Goal: Information Seeking & Learning: Check status

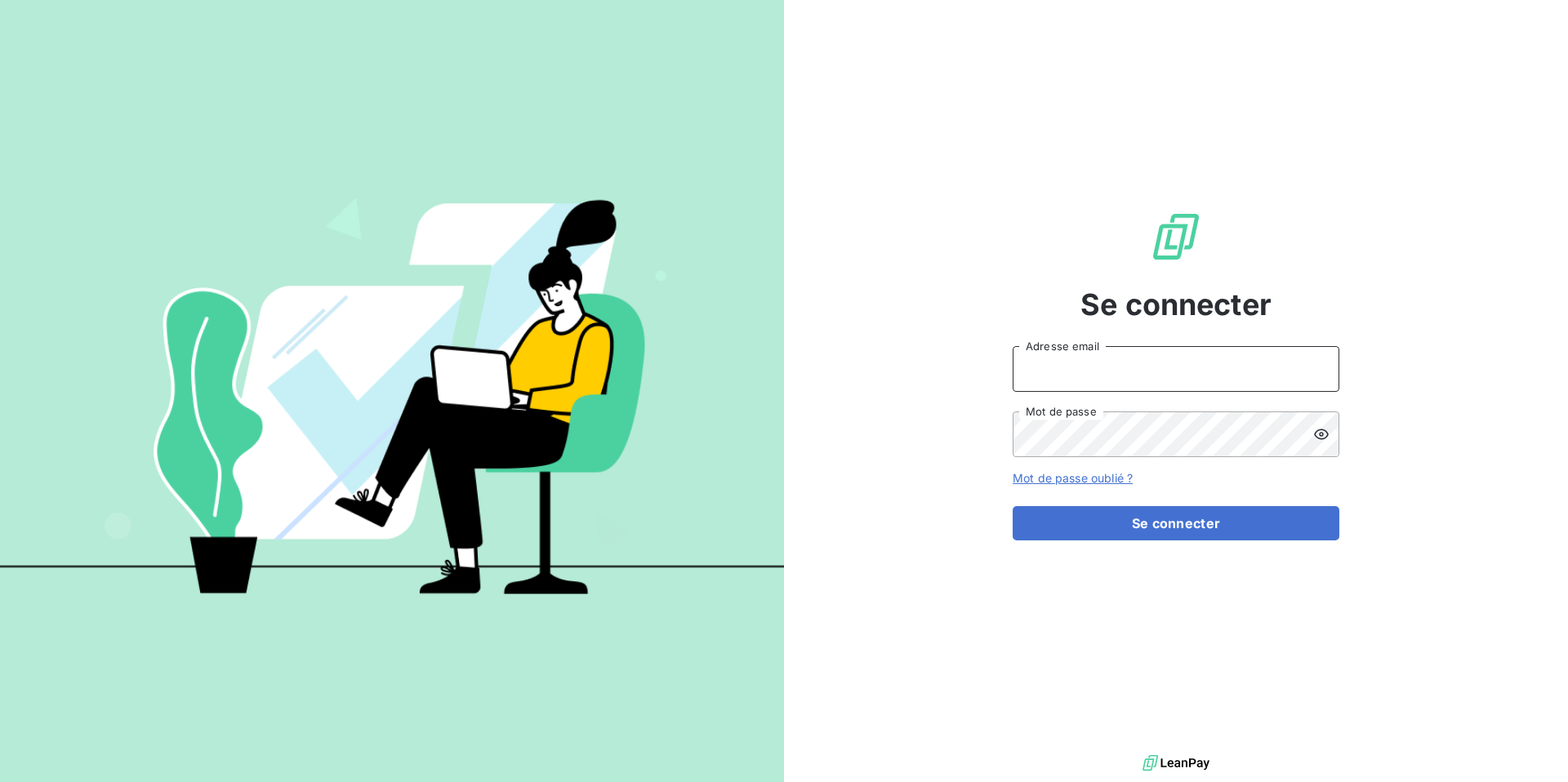
type input "[EMAIL_ADDRESS][DOMAIN_NAME]"
click at [1054, 357] on input "[EMAIL_ADDRESS][DOMAIN_NAME]" at bounding box center [1176, 369] width 327 height 46
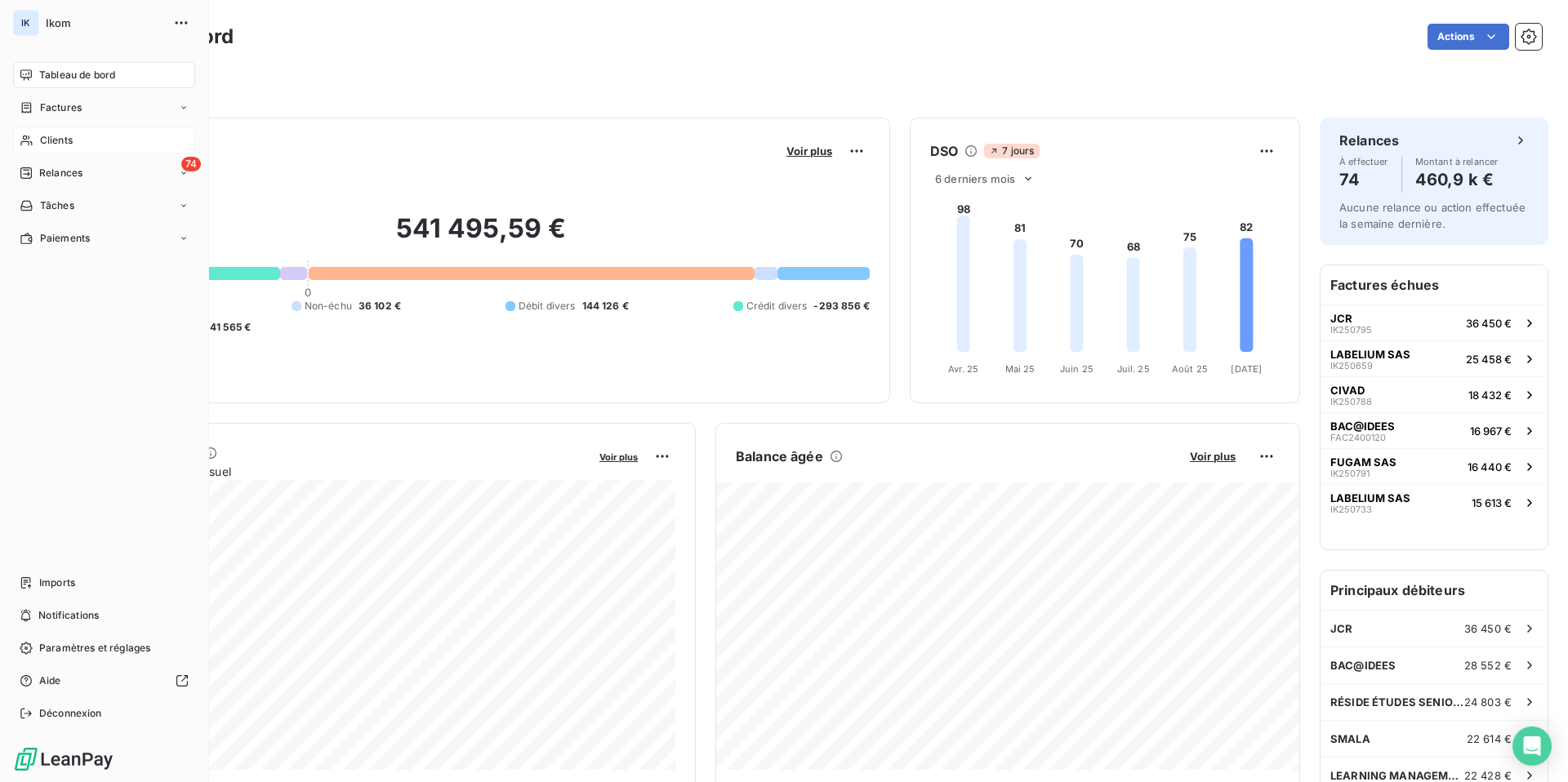
click at [74, 137] on div "Clients" at bounding box center [104, 140] width 182 height 26
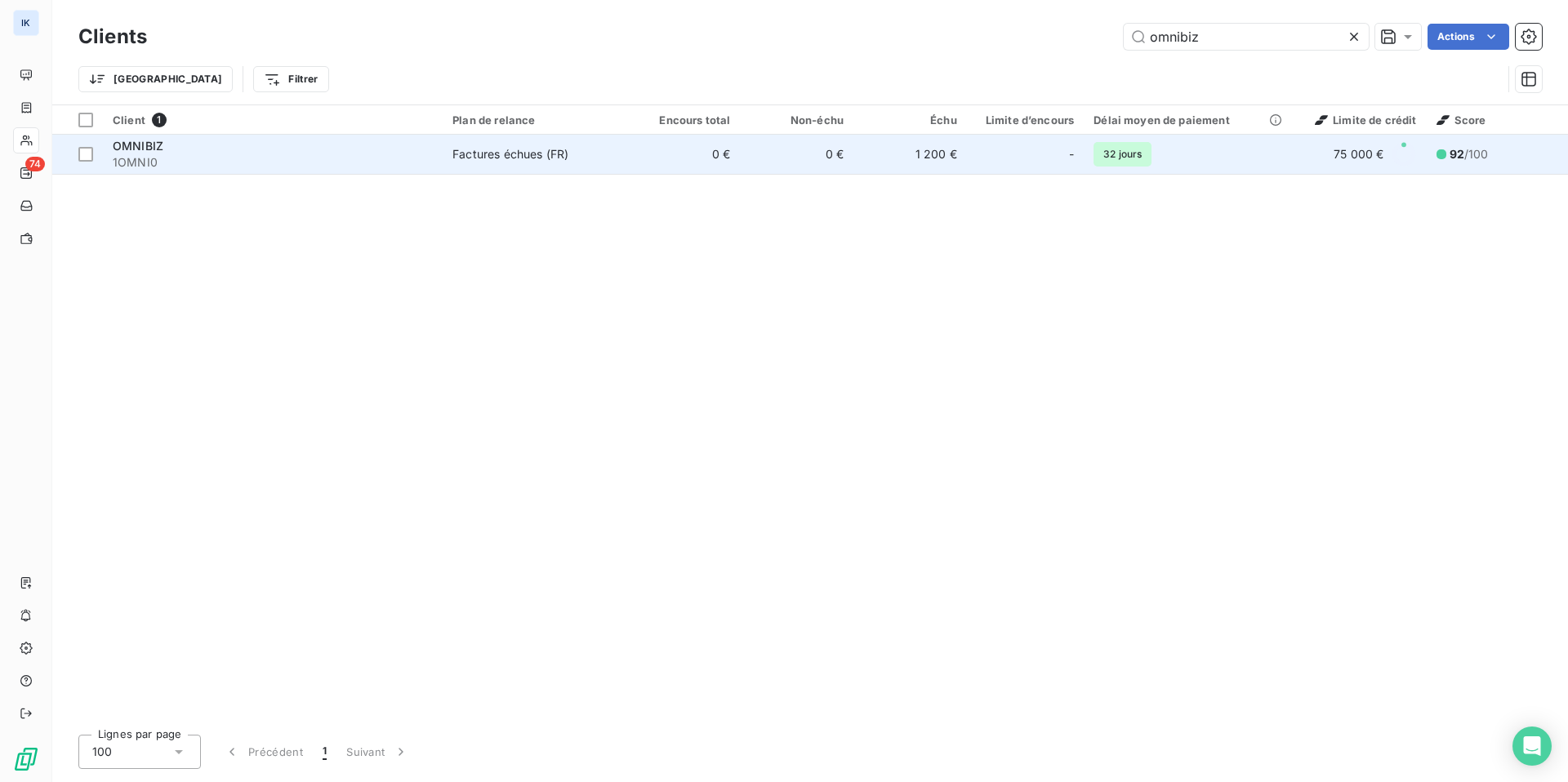
type input "omnibiz"
click at [142, 146] on span "OMNIBIZ" at bounding box center [138, 146] width 51 height 14
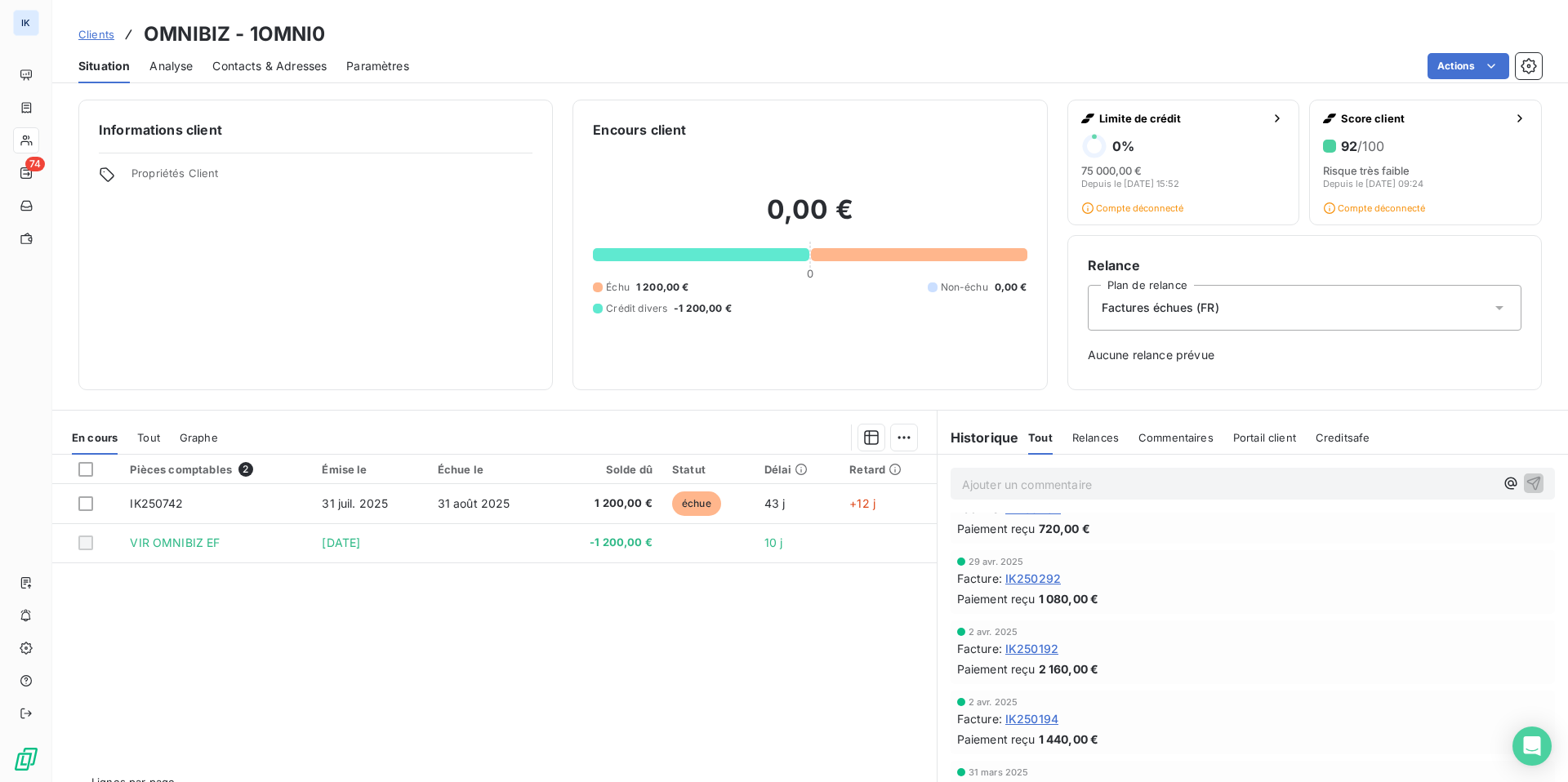
scroll to position [36, 0]
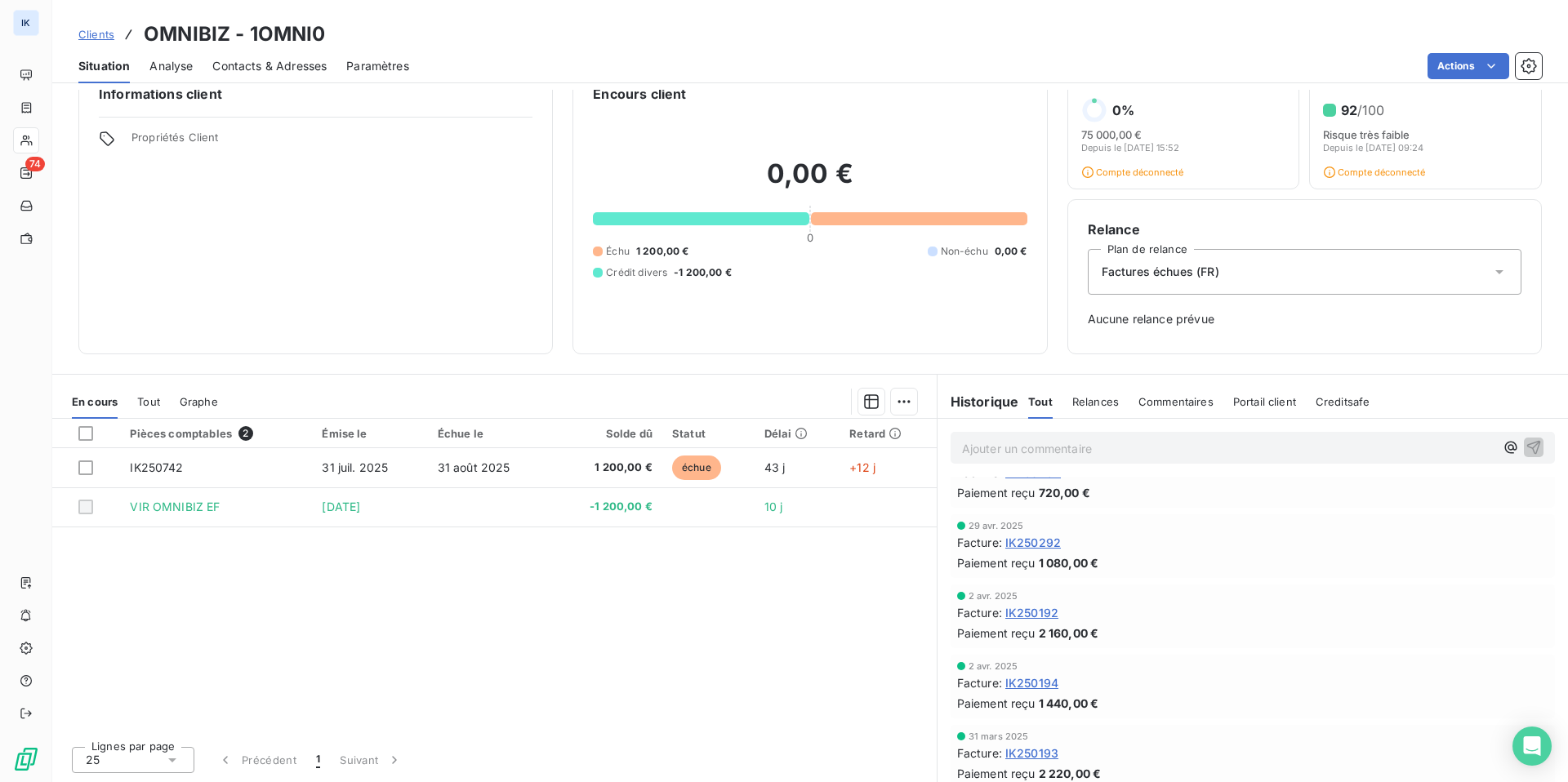
click at [155, 400] on span "Tout" at bounding box center [148, 401] width 23 height 13
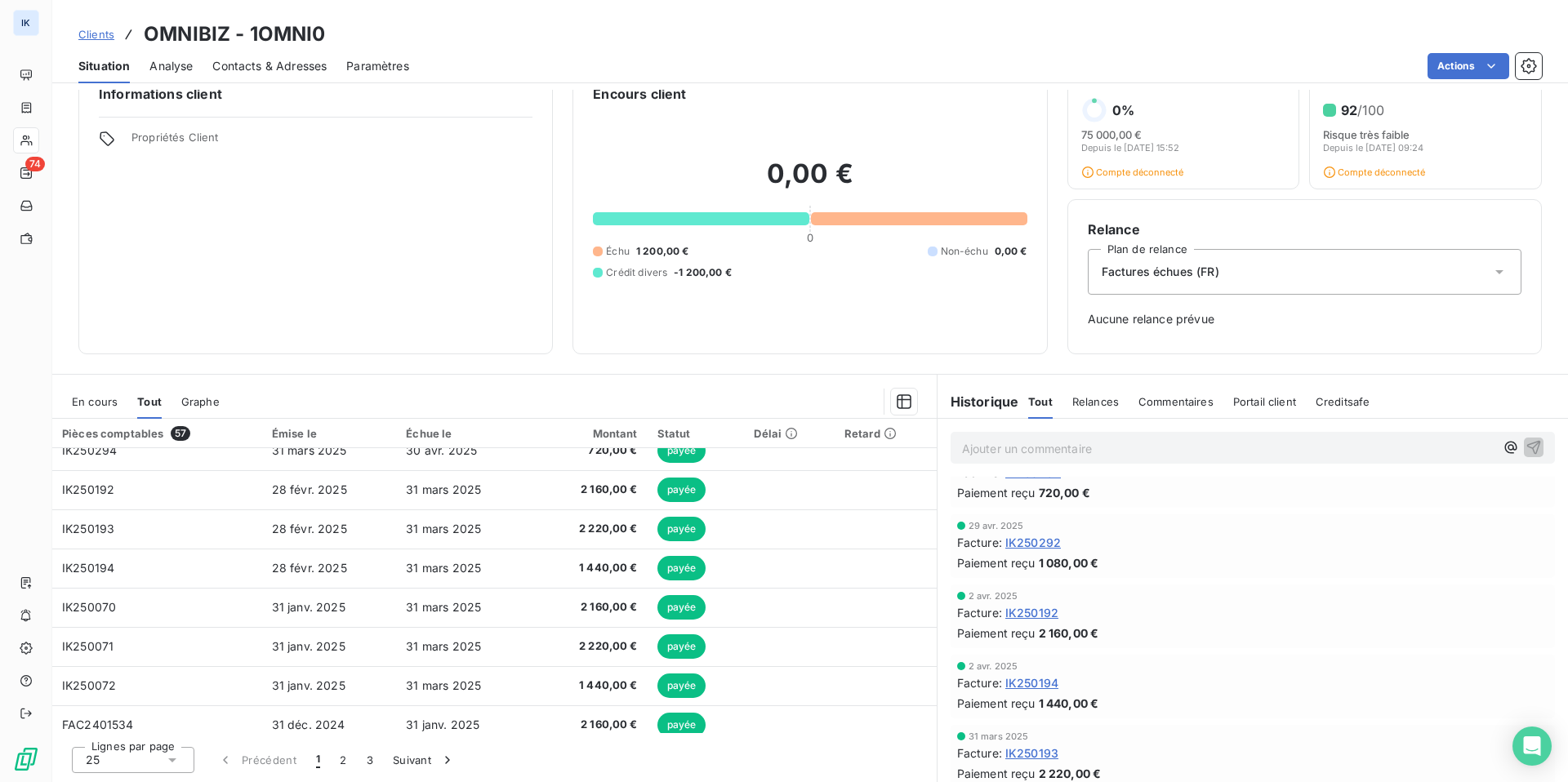
scroll to position [288, 0]
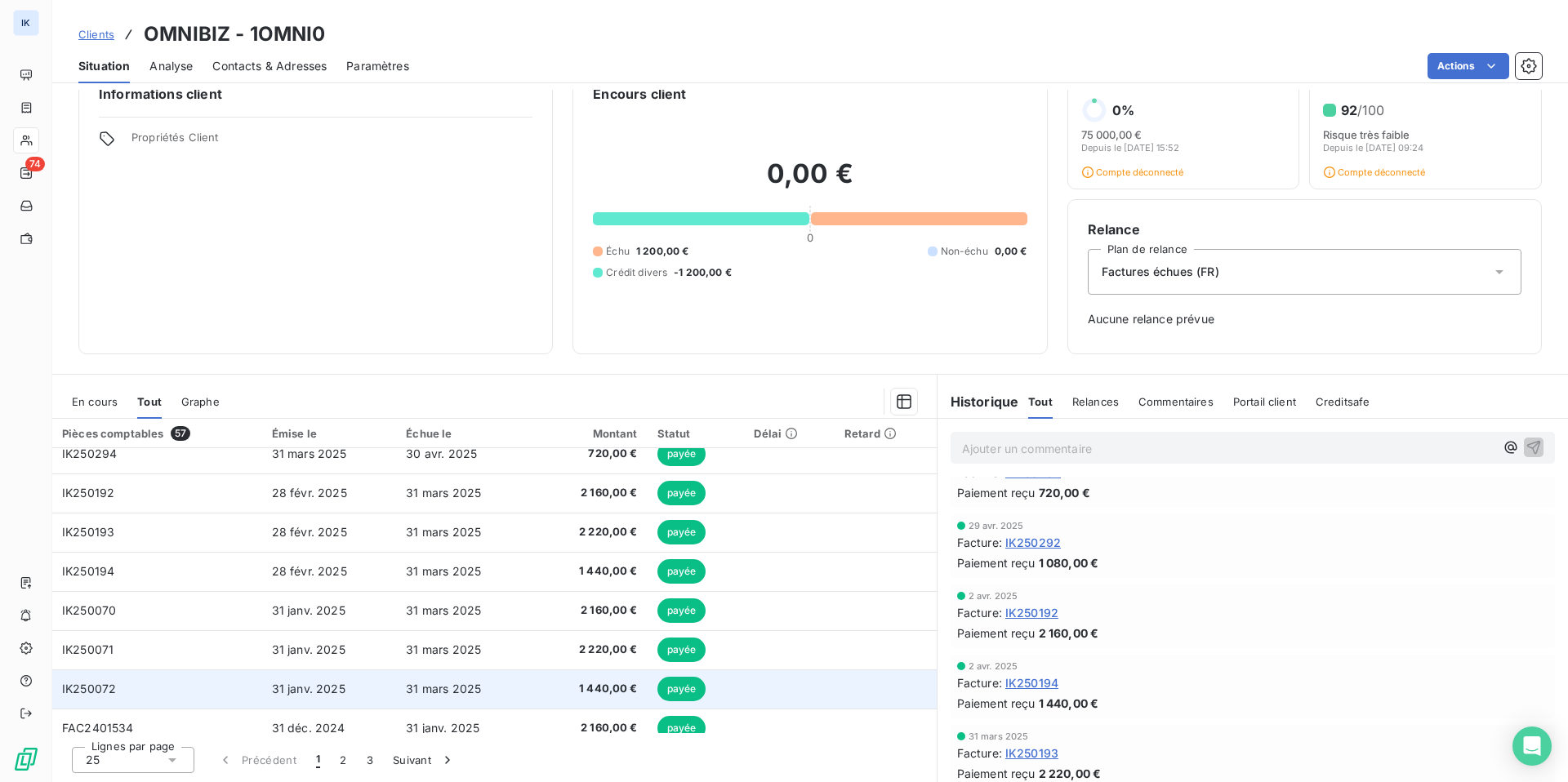
click at [172, 707] on td "IK250072" at bounding box center [157, 689] width 210 height 39
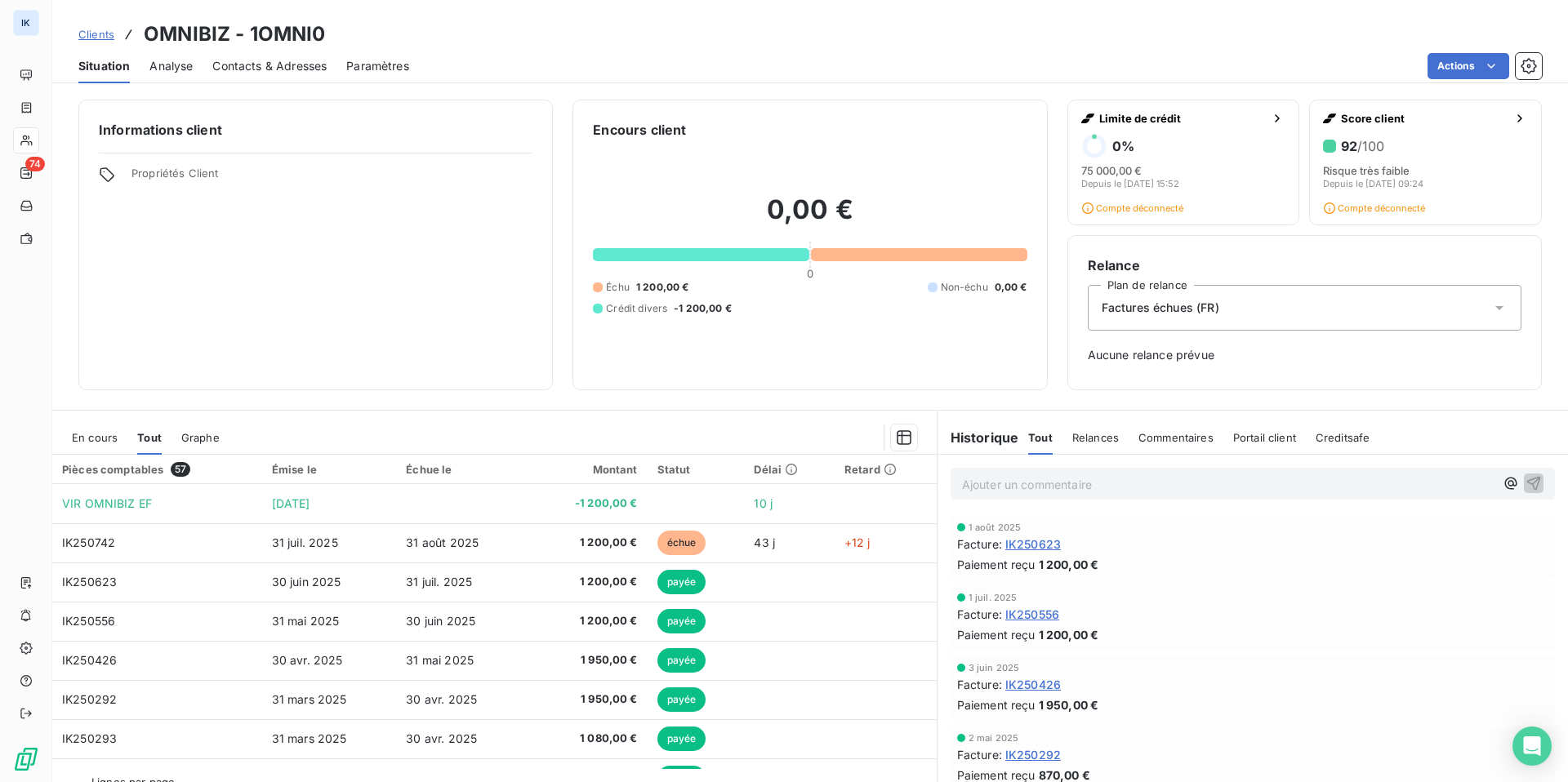
click at [182, 464] on span "57" at bounding box center [180, 470] width 19 height 15
click at [157, 68] on span "Analyse" at bounding box center [170, 66] width 43 height 17
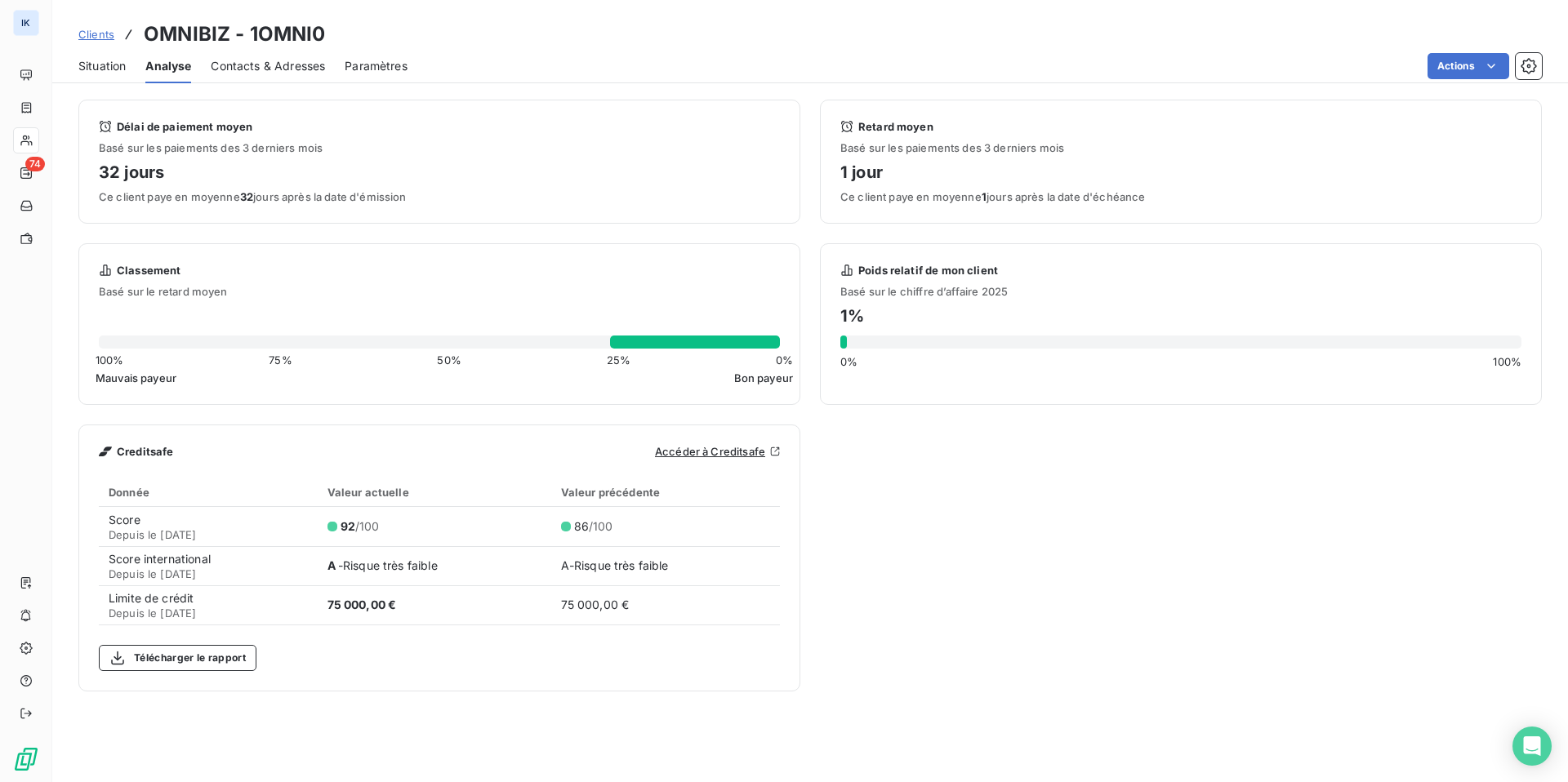
click at [377, 63] on span "Paramètres" at bounding box center [377, 66] width 63 height 17
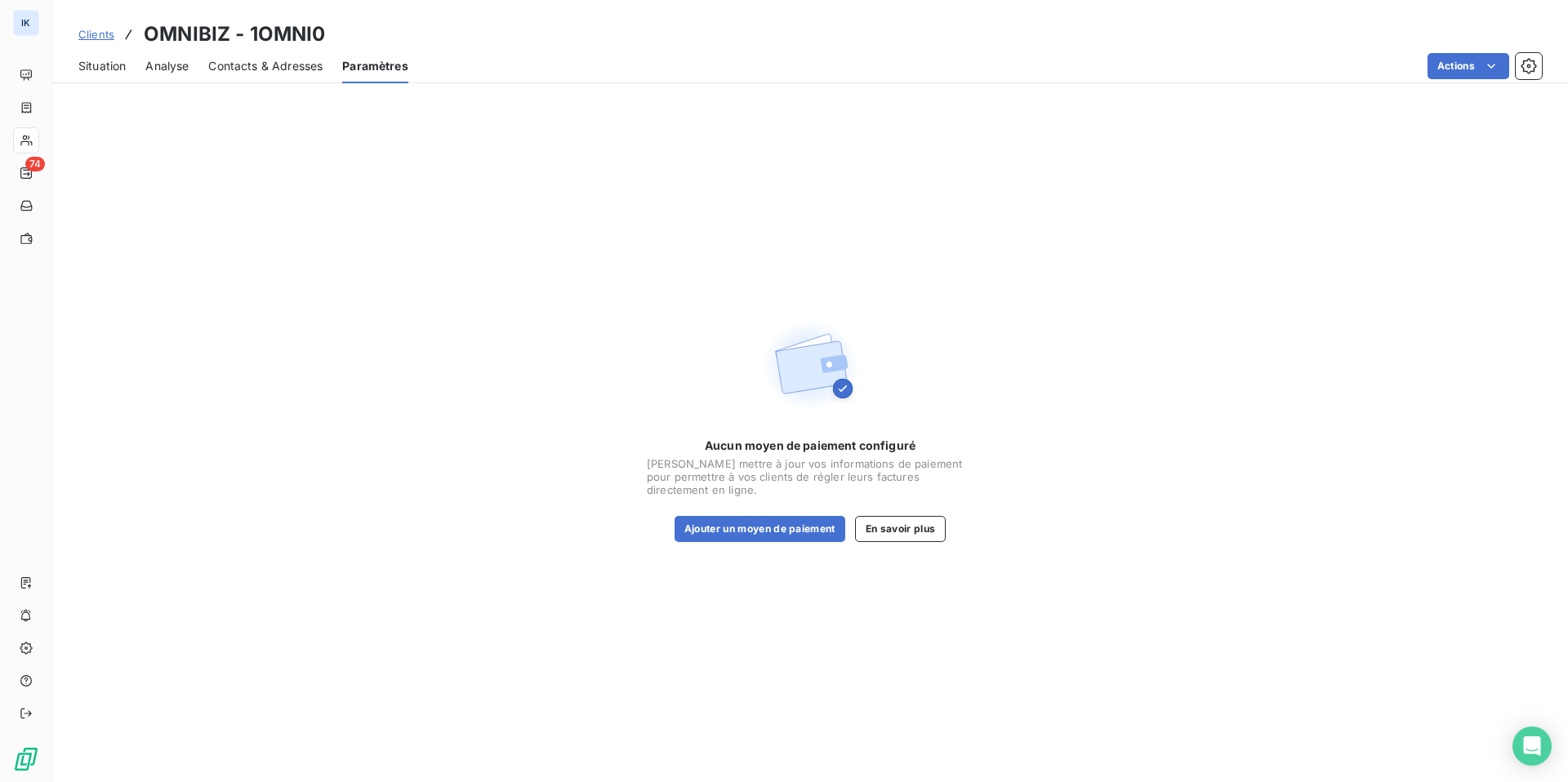
click at [291, 73] on span "Contacts & Adresses" at bounding box center [265, 66] width 114 height 17
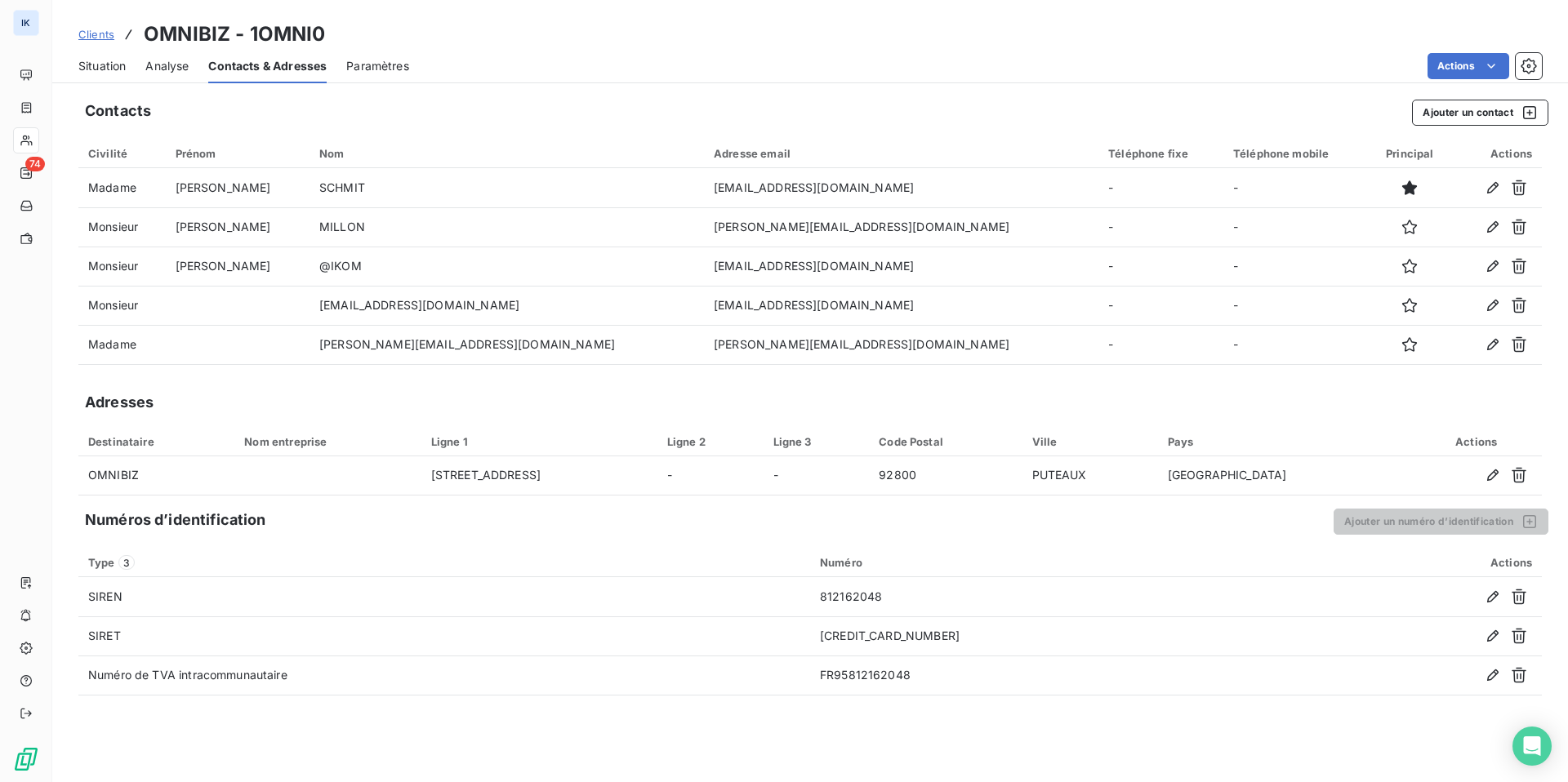
click at [124, 71] on span "Situation" at bounding box center [102, 66] width 47 height 17
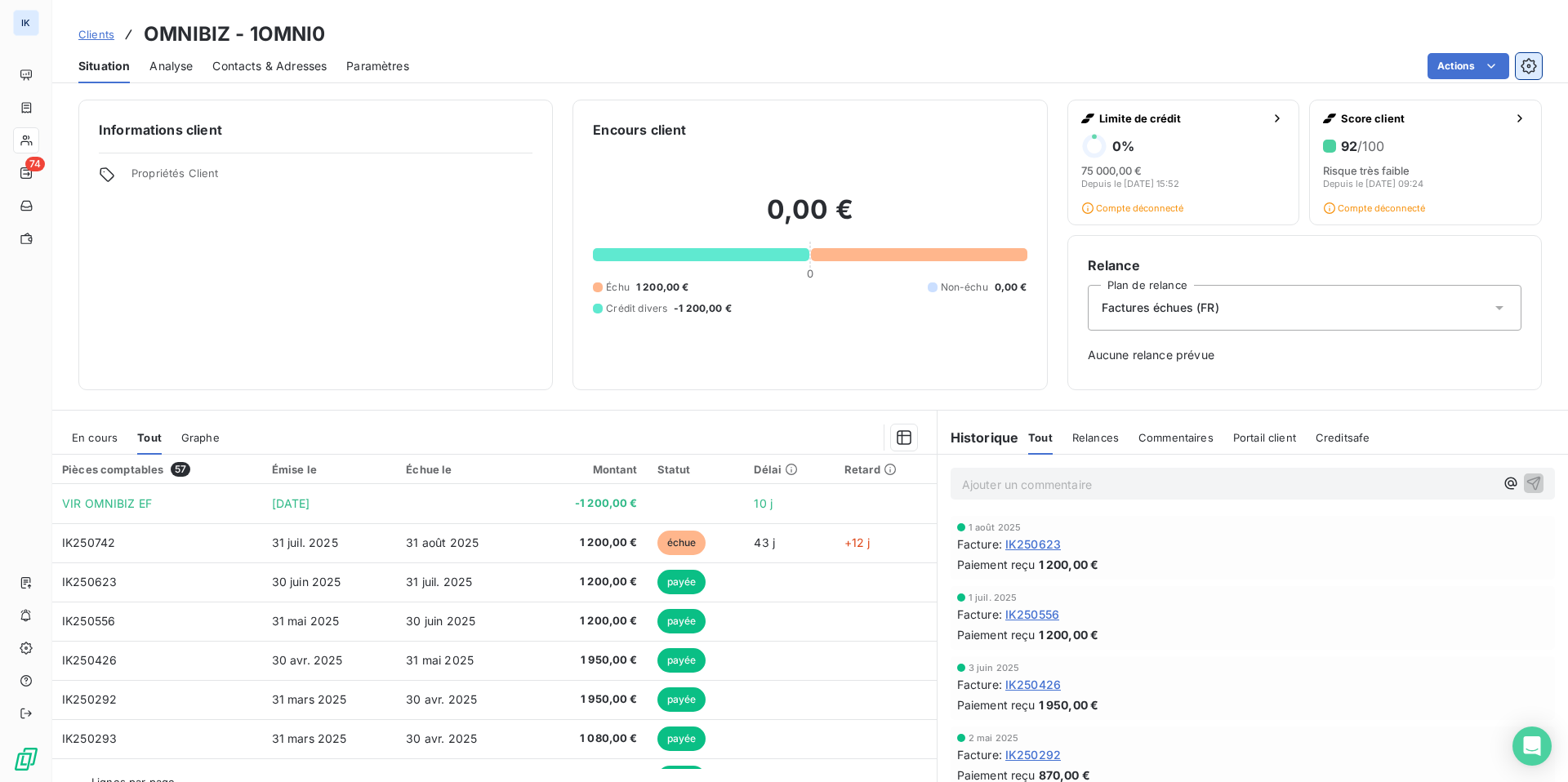
click at [1536, 65] on icon "button" at bounding box center [1529, 66] width 17 height 17
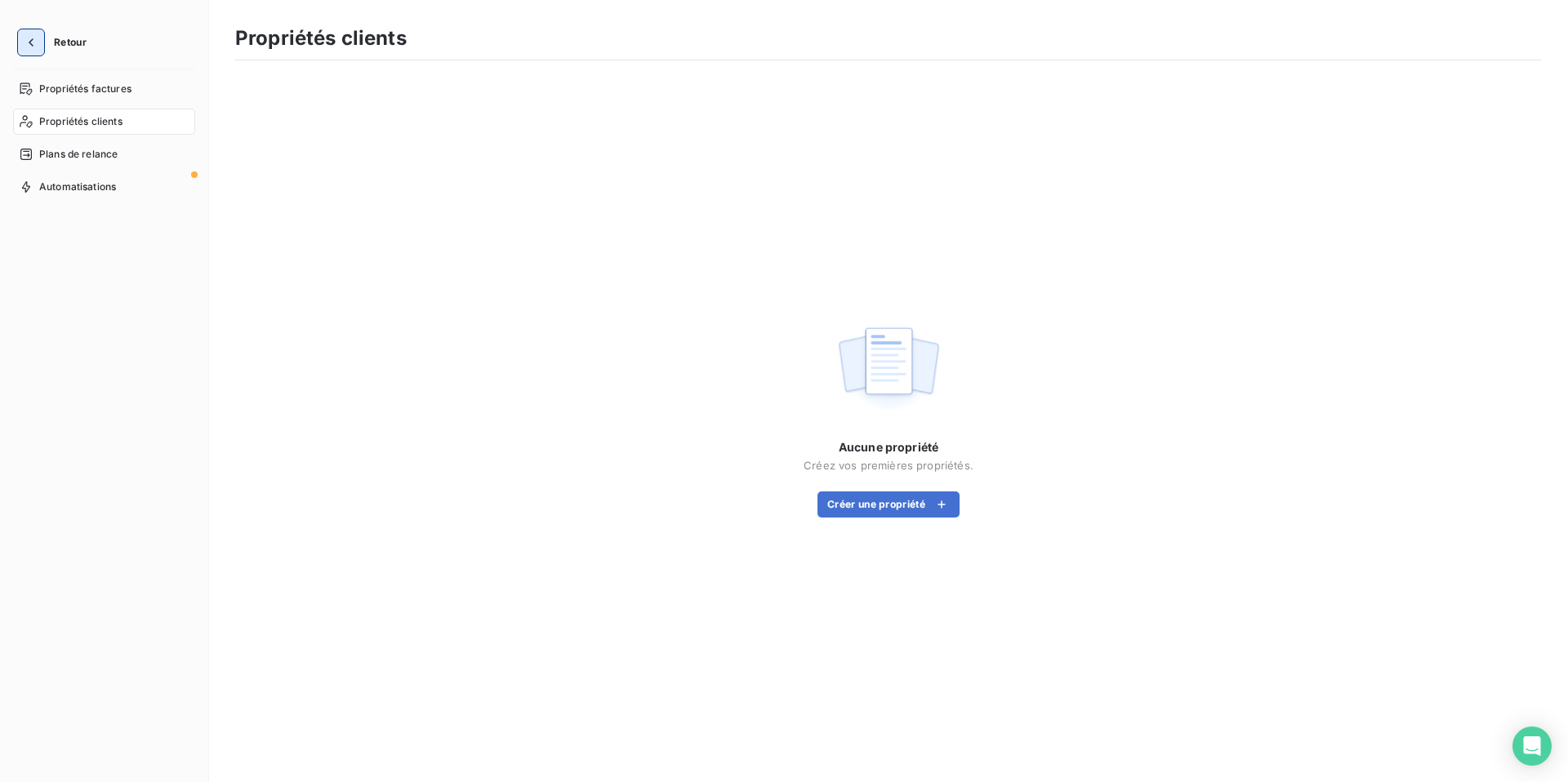
click at [30, 41] on icon "button" at bounding box center [31, 42] width 17 height 17
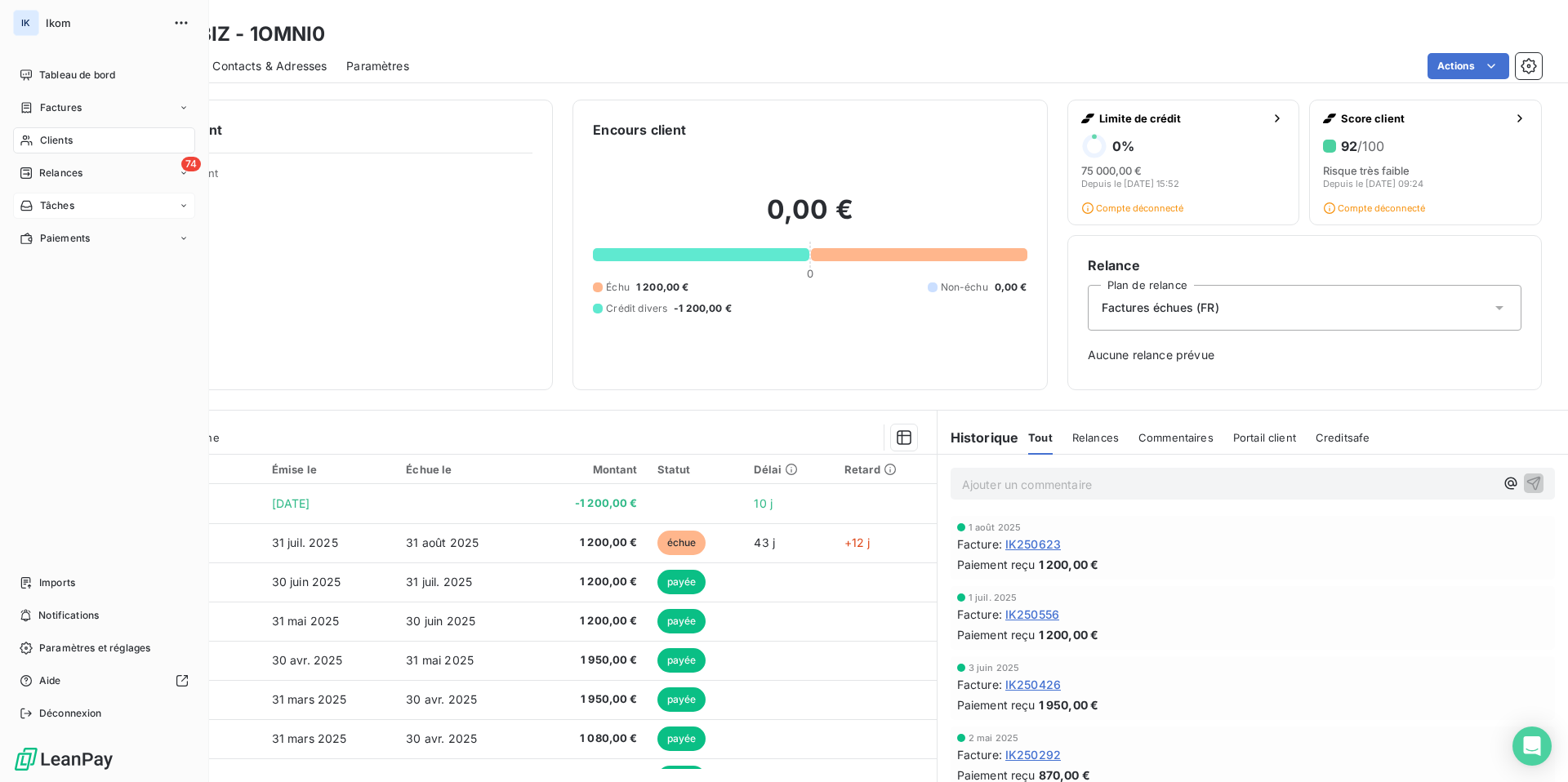
click at [176, 203] on div "Tâches" at bounding box center [104, 206] width 182 height 26
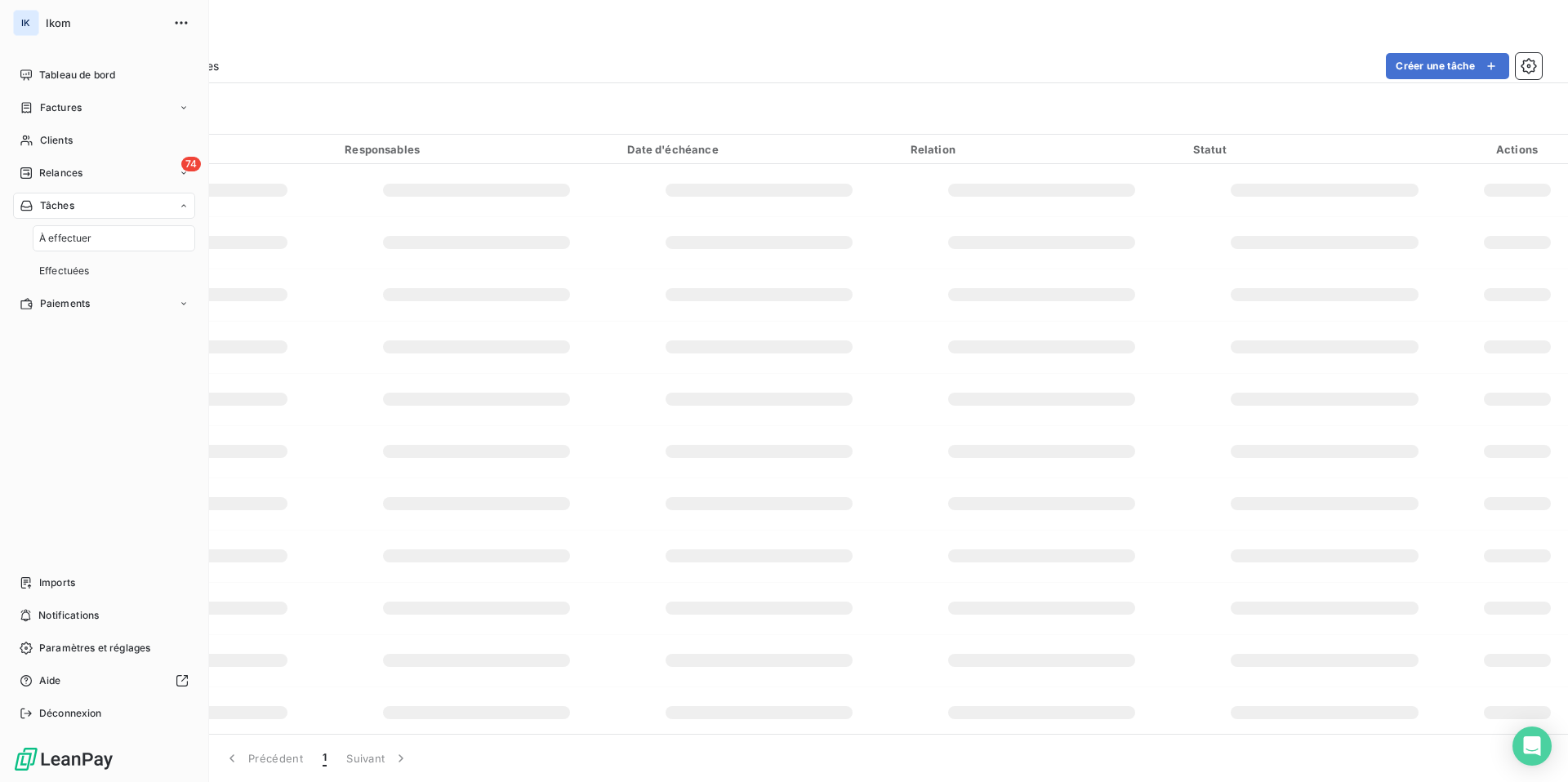
click at [176, 203] on div "Tâches" at bounding box center [104, 206] width 182 height 26
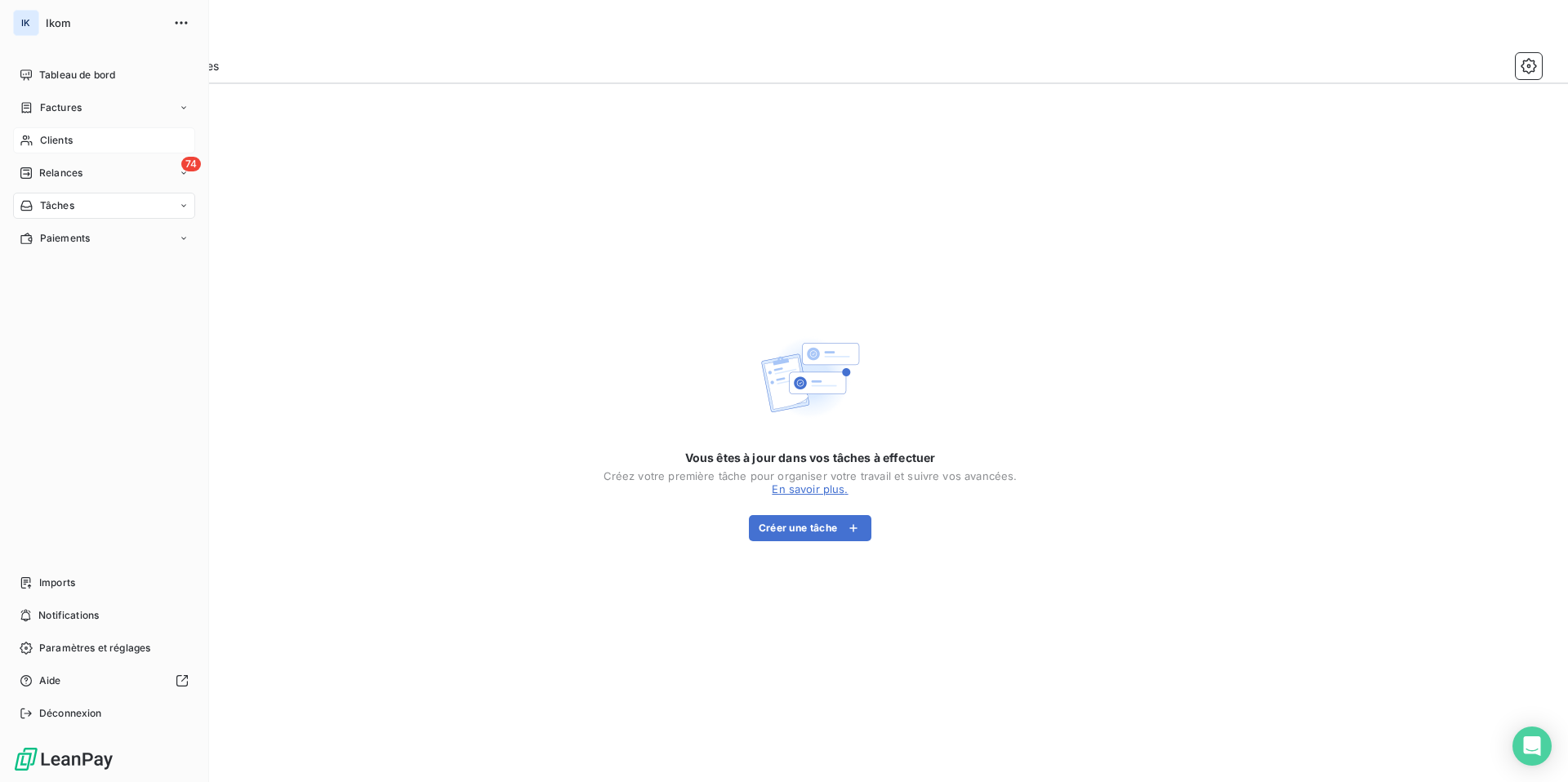
click at [56, 140] on span "Clients" at bounding box center [56, 140] width 32 height 15
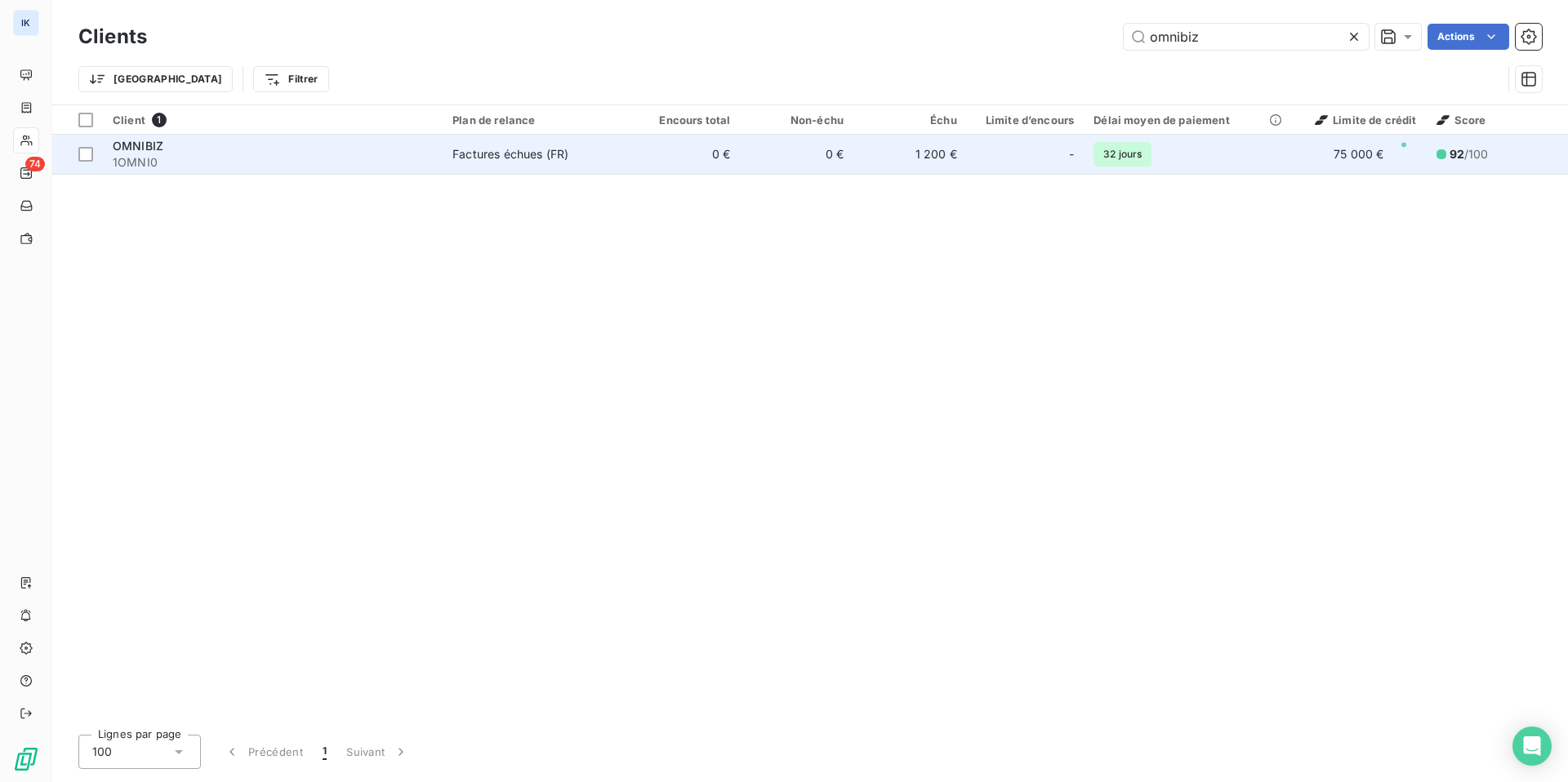
click at [141, 141] on span "OMNIBIZ" at bounding box center [138, 146] width 51 height 14
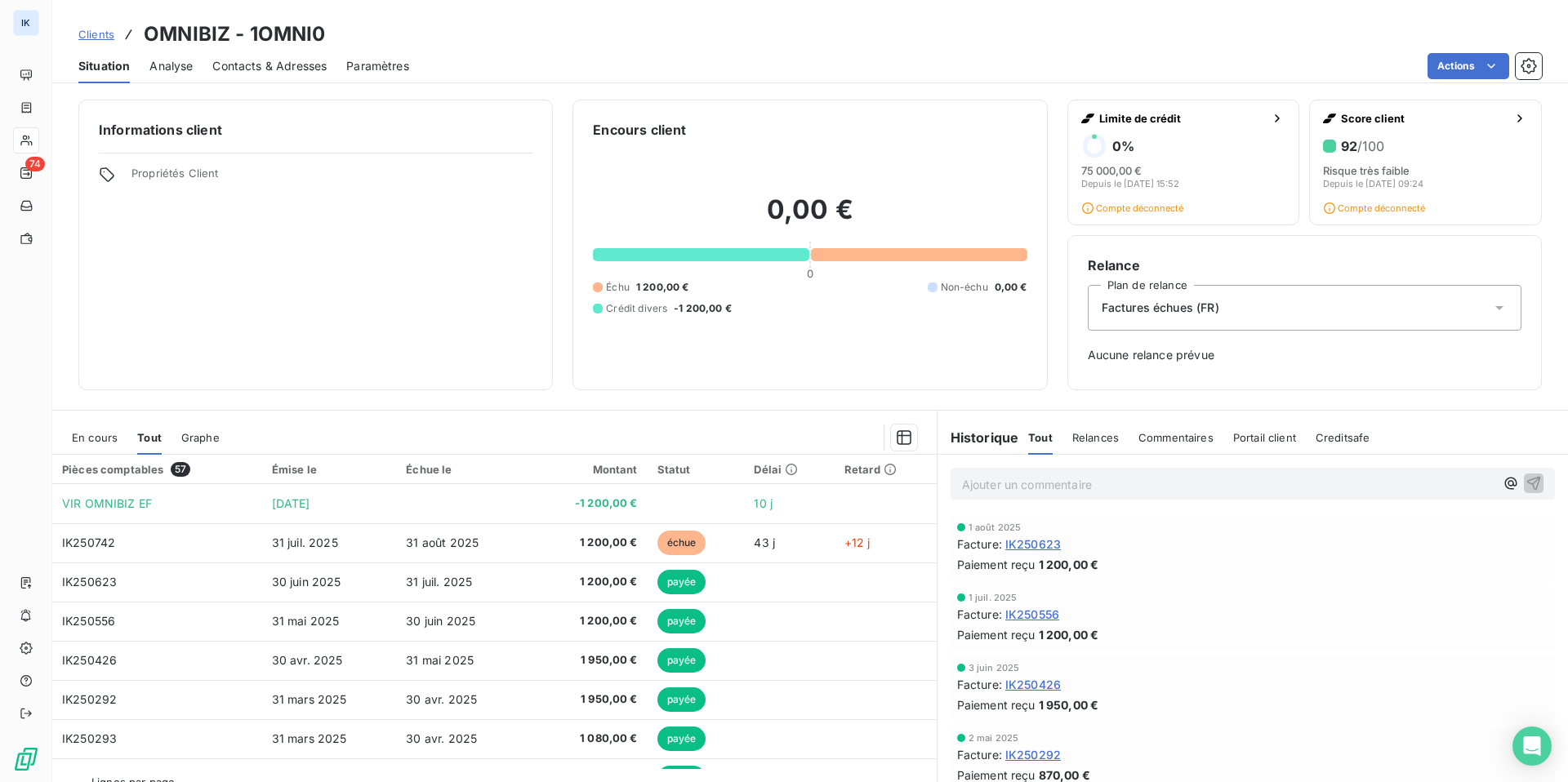
scroll to position [36, 0]
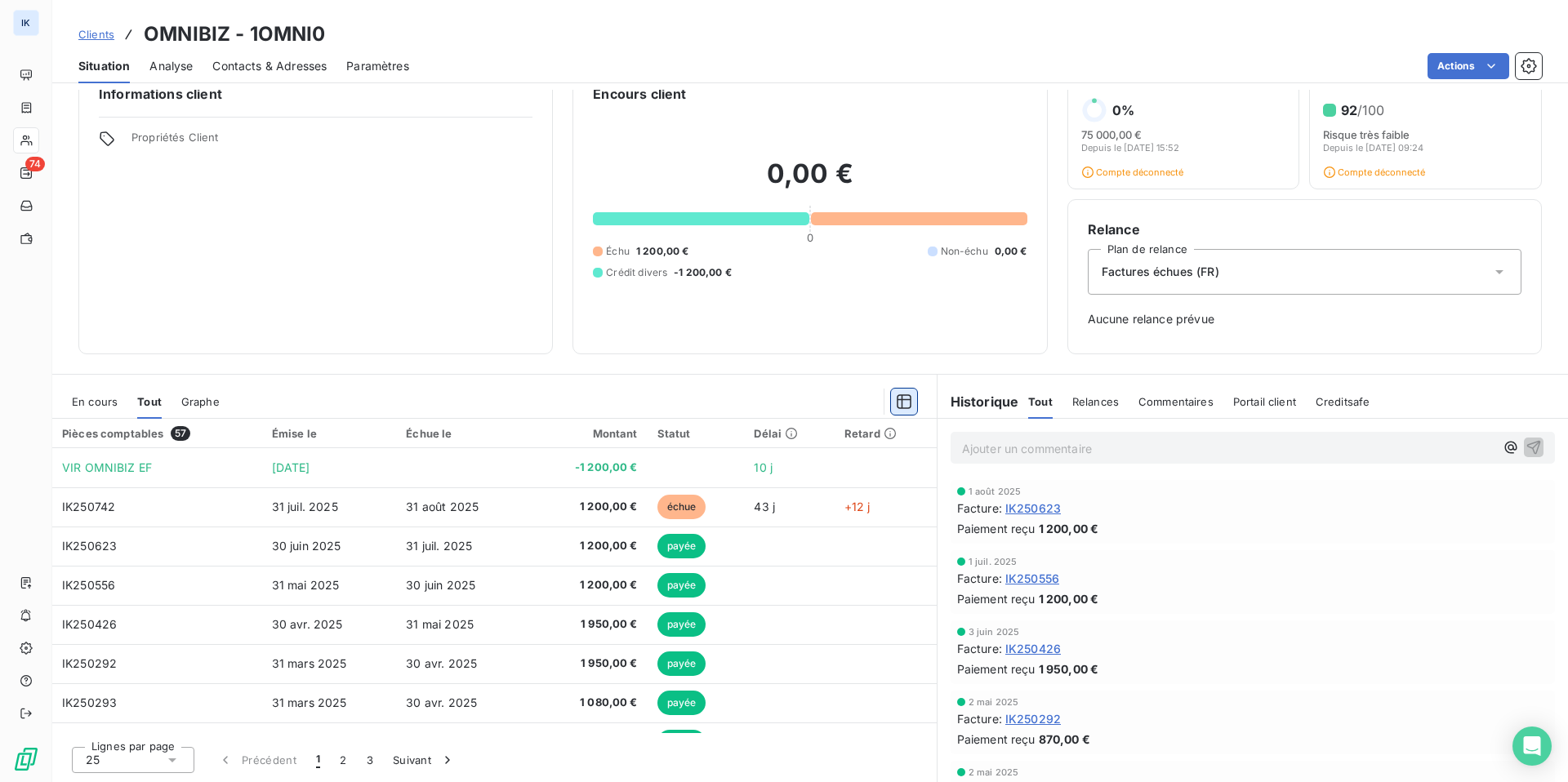
click at [900, 406] on icon "button" at bounding box center [904, 401] width 15 height 15
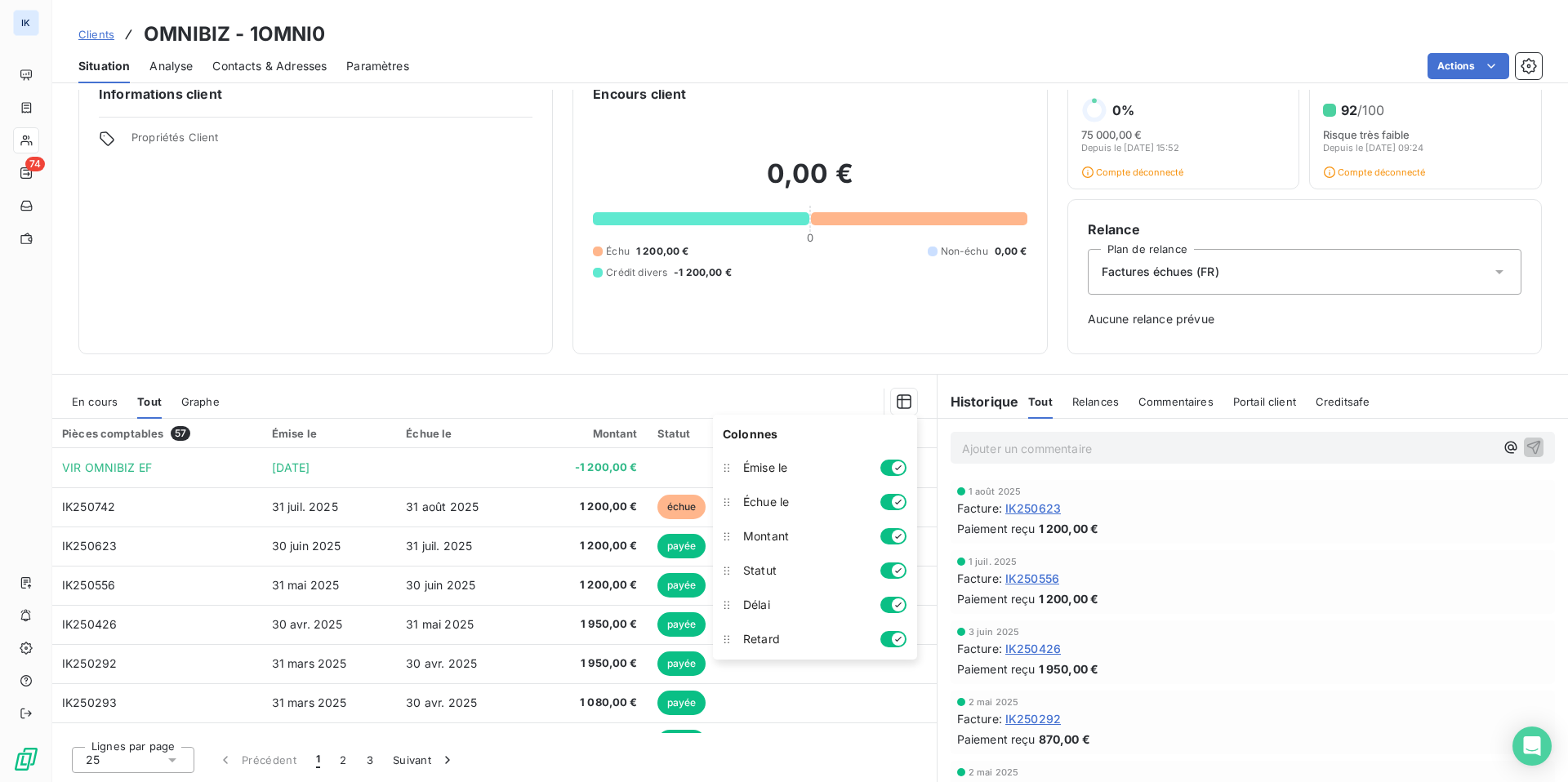
click at [832, 312] on div "0,00 € 0 Échu 1 200,00 € Non-échu 0,00 € Crédit divers -1 200,00 €" at bounding box center [810, 219] width 434 height 230
